Goal: Ask a question

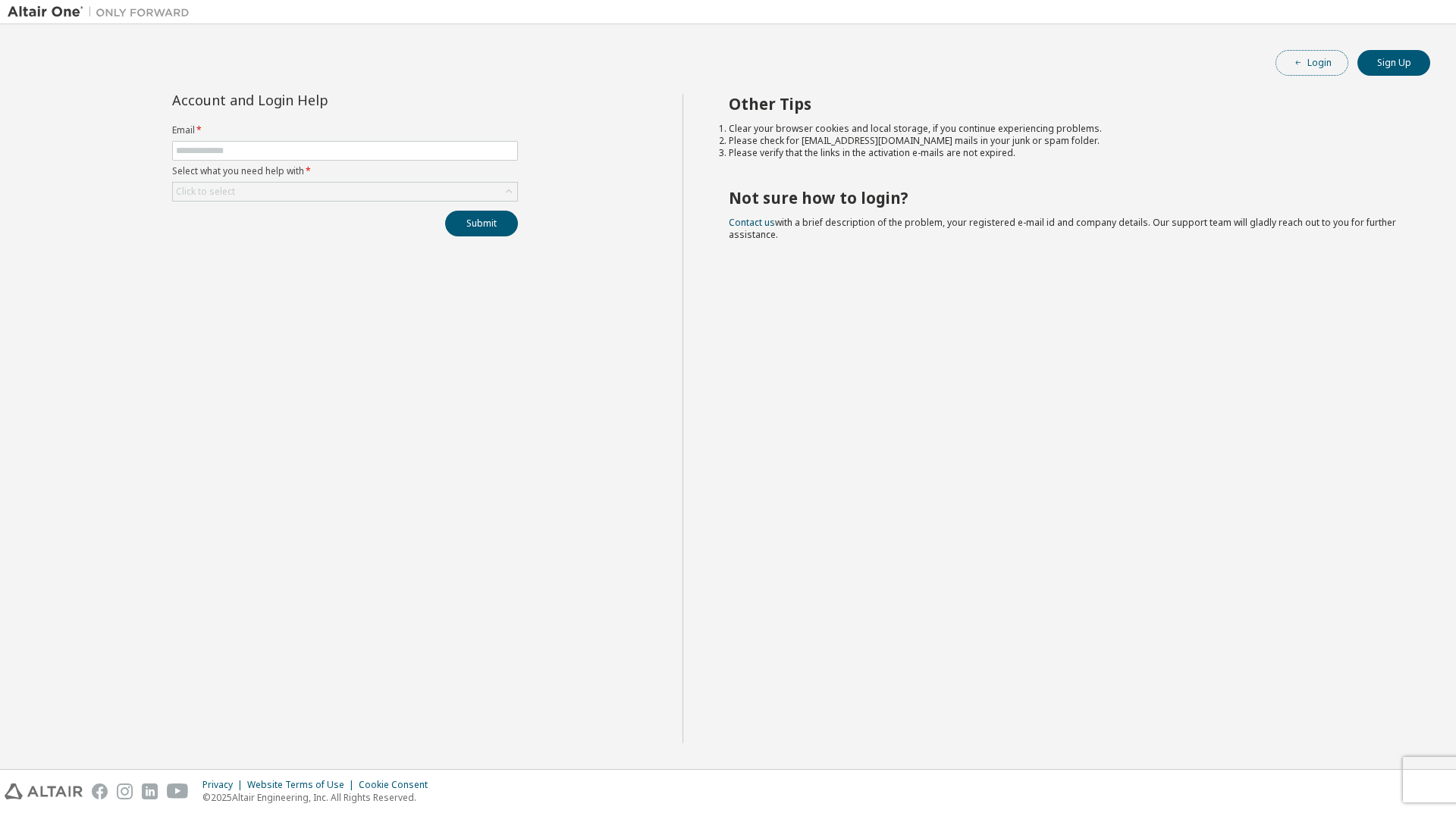
click at [1304, 61] on span "button" at bounding box center [1298, 63] width 12 height 12
click at [303, 150] on input "text" at bounding box center [345, 151] width 339 height 12
type input "**********"
click at [375, 198] on div "Click to select" at bounding box center [345, 192] width 345 height 18
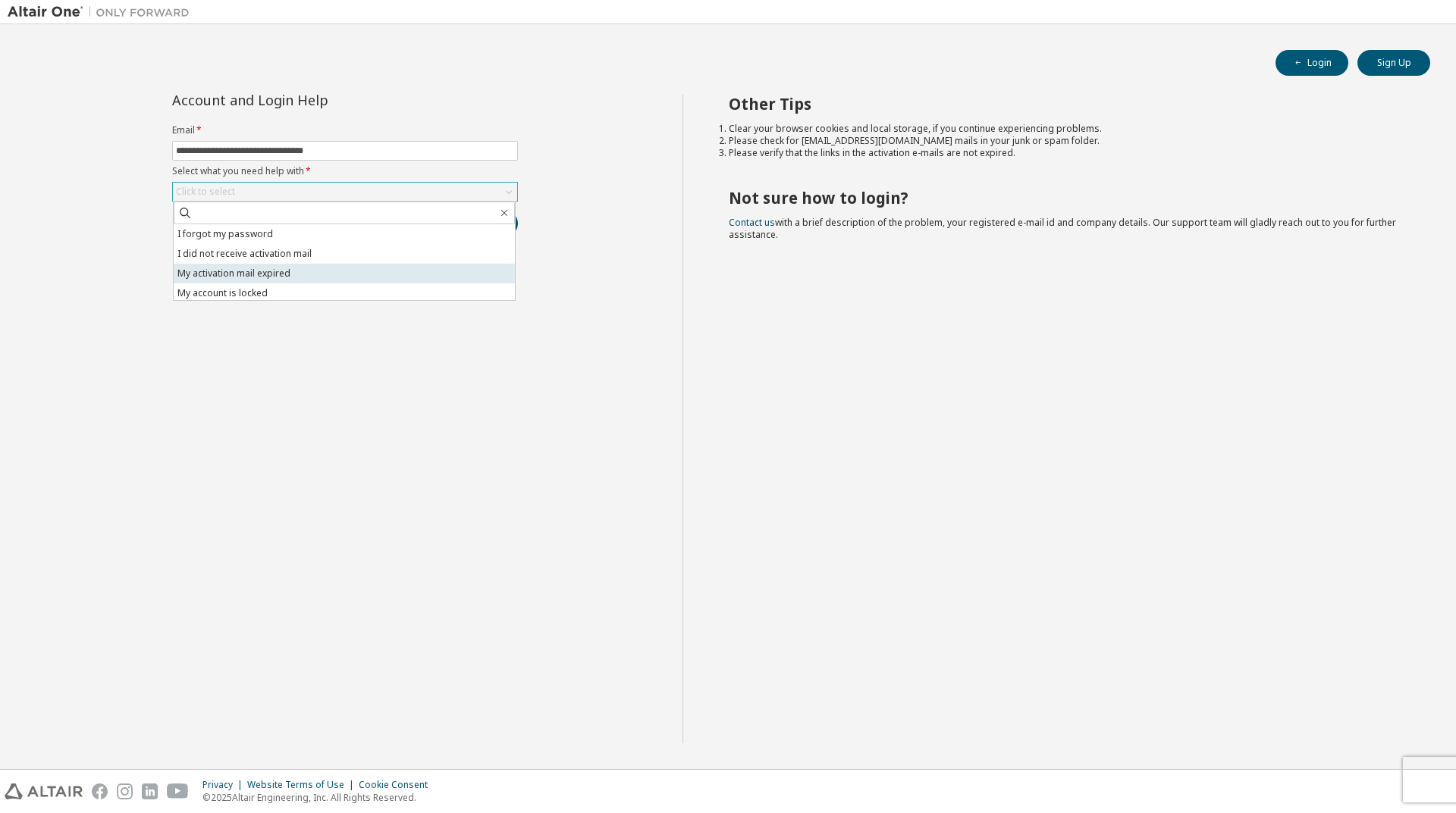
scroll to position [43, 0]
click at [248, 288] on li "I don't know but can't login" at bounding box center [344, 291] width 342 height 20
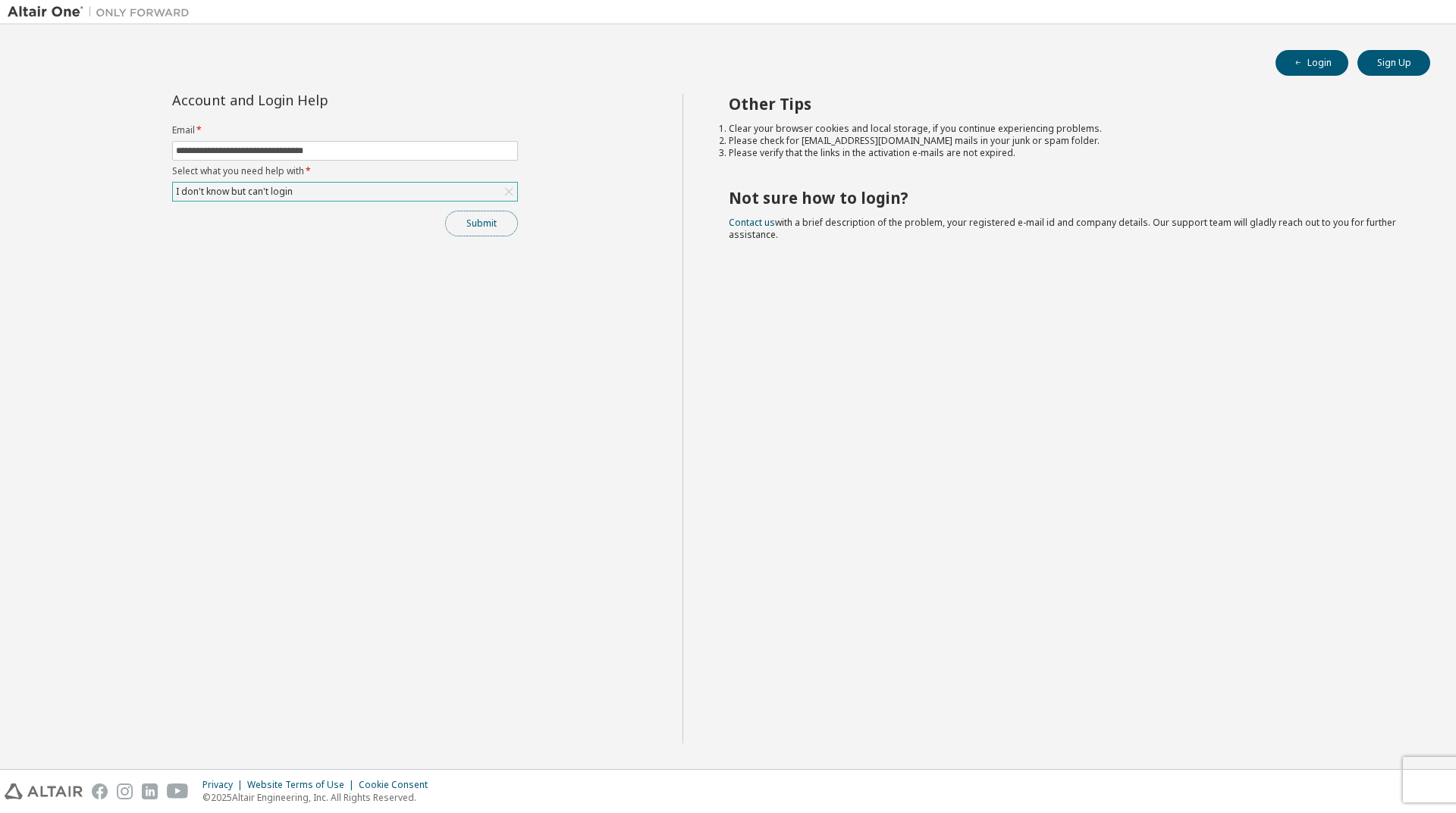
click at [510, 221] on button "Submit" at bounding box center [482, 224] width 73 height 26
click at [332, 192] on div "I don't know but can't login" at bounding box center [345, 192] width 345 height 18
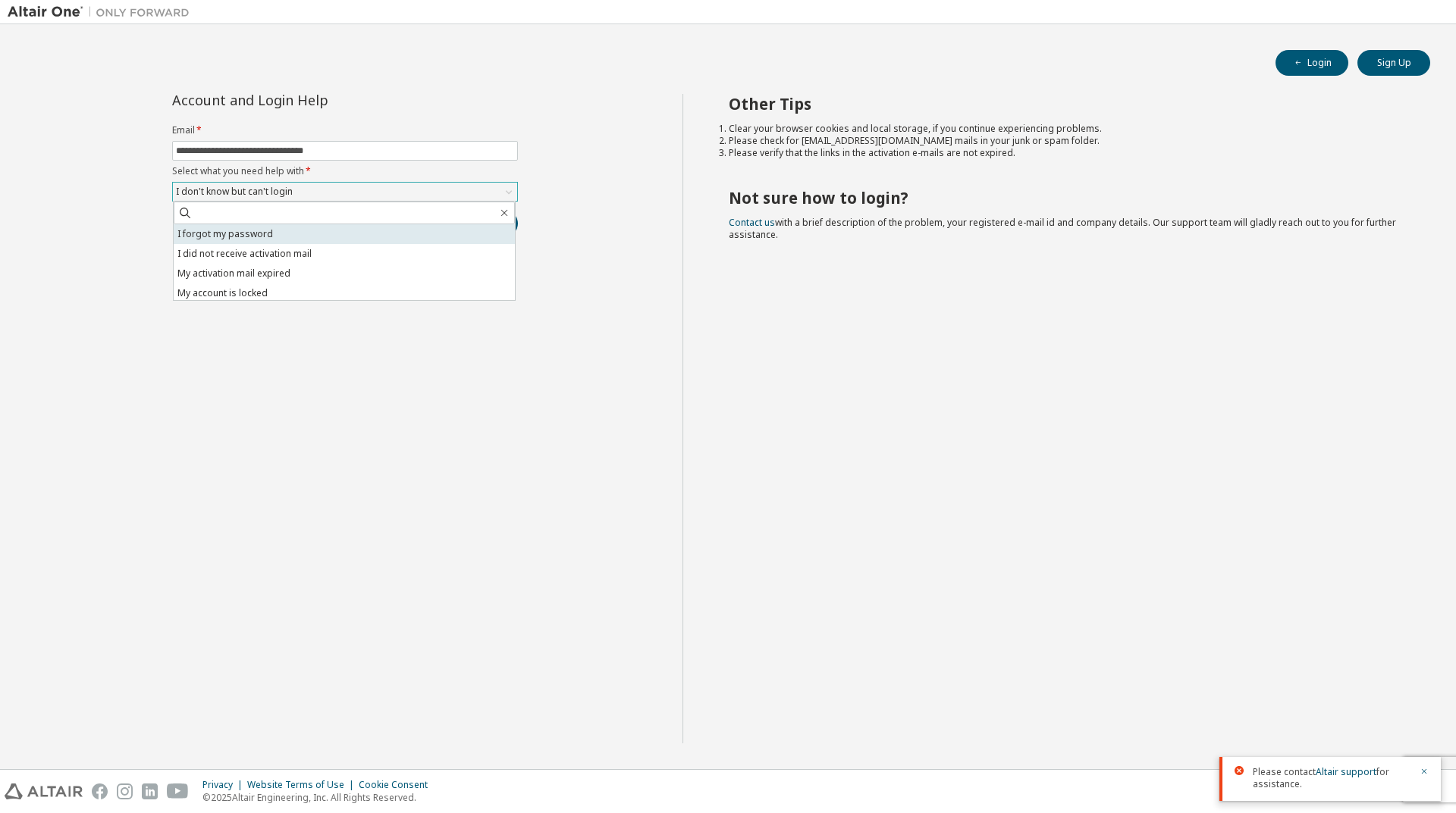
click at [241, 235] on li "I forgot my password" at bounding box center [344, 234] width 342 height 20
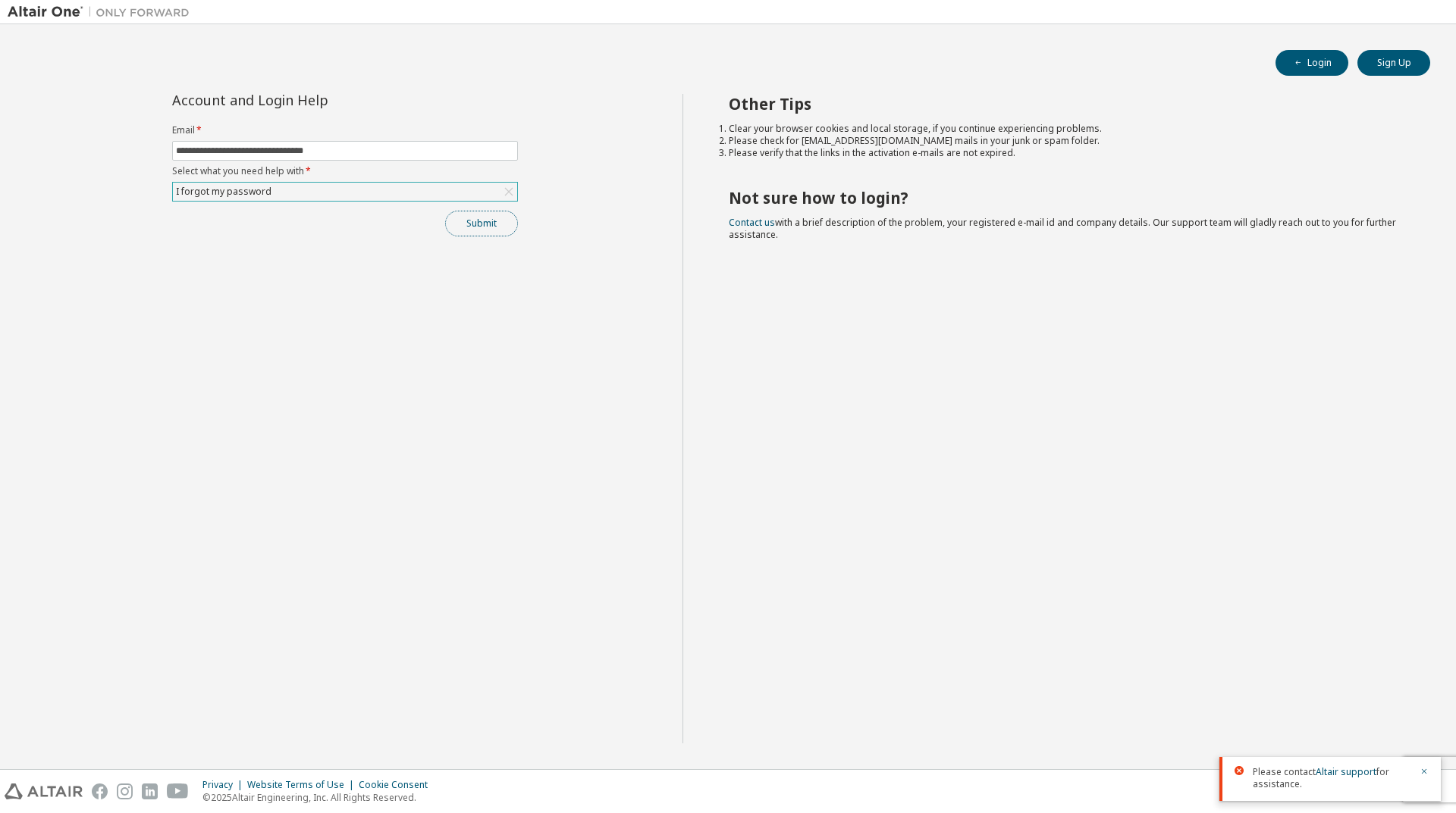
click at [458, 216] on button "Submit" at bounding box center [482, 224] width 73 height 26
click at [1423, 696] on icon "button" at bounding box center [1424, 691] width 9 height 9
